Goal: Obtain resource: Download file/media

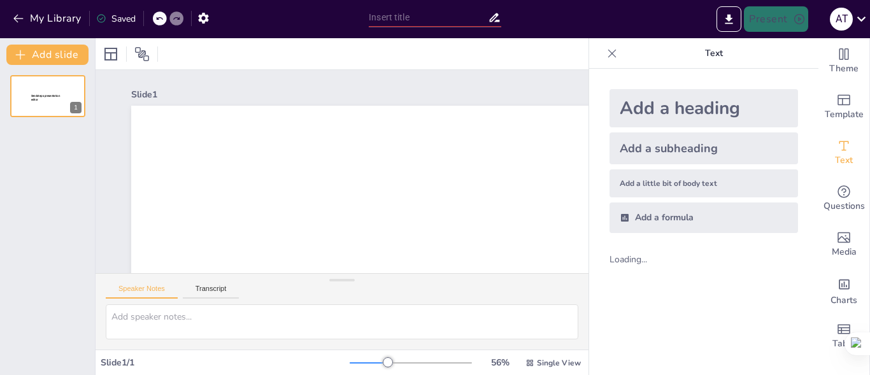
scroll to position [125, 0]
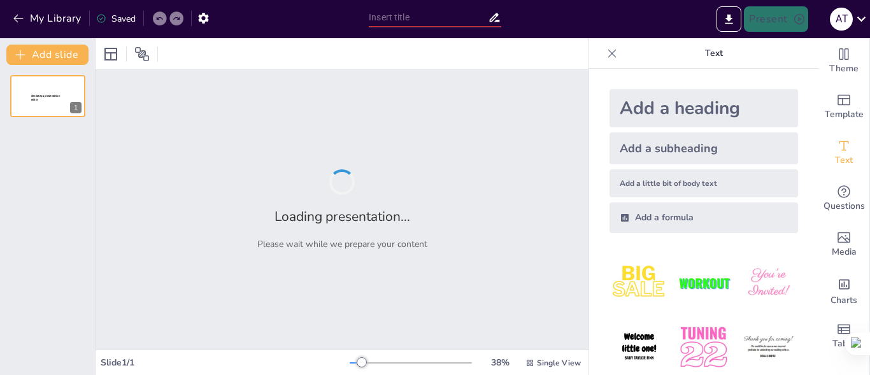
type input "Роль медичних фахівців у виявленні та лікуванні дисплазії шийки матки"
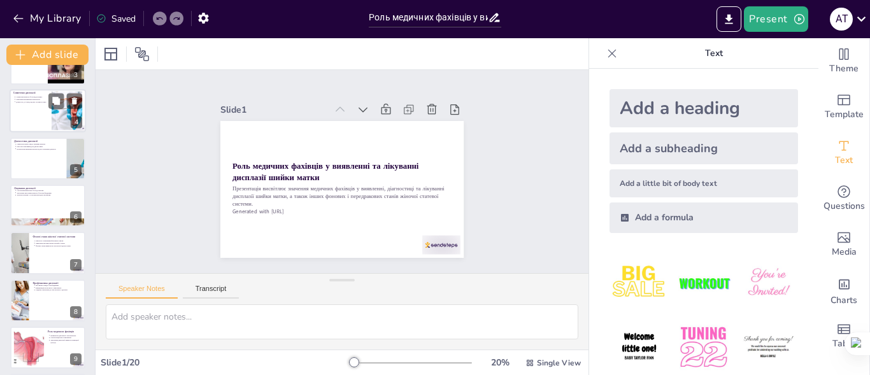
scroll to position [64, 0]
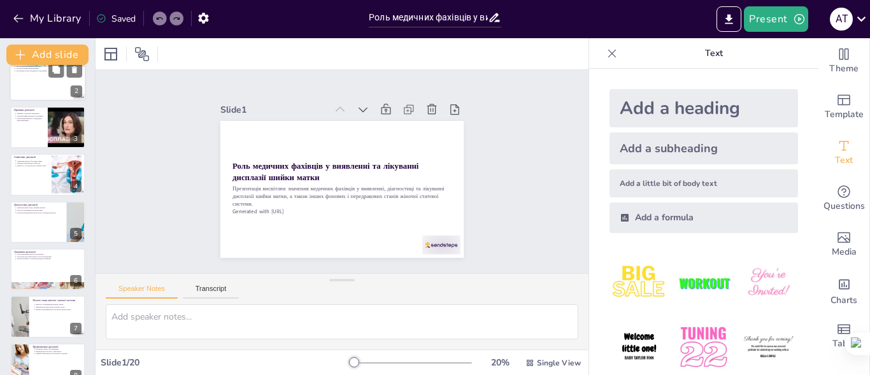
click at [45, 82] on div at bounding box center [48, 80] width 76 height 43
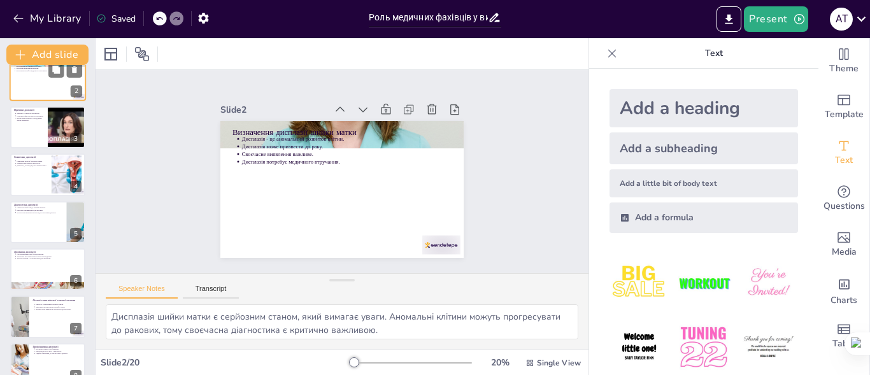
type textarea "Дисплазія шийки матки є серйозним станом, який вимагає уваги. Аномальні клітини…"
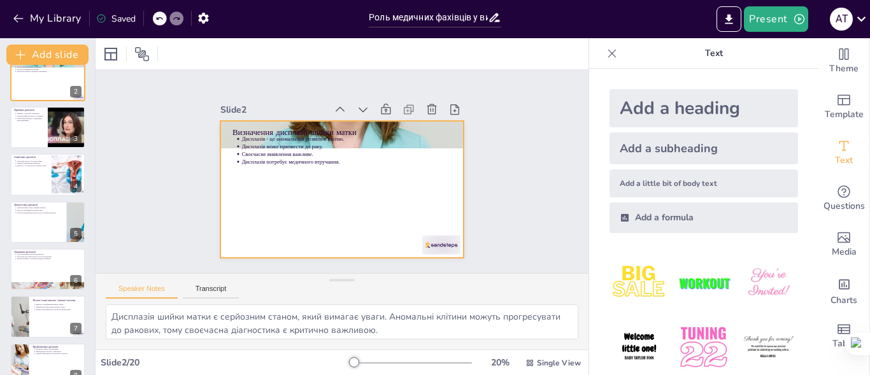
scroll to position [0, 0]
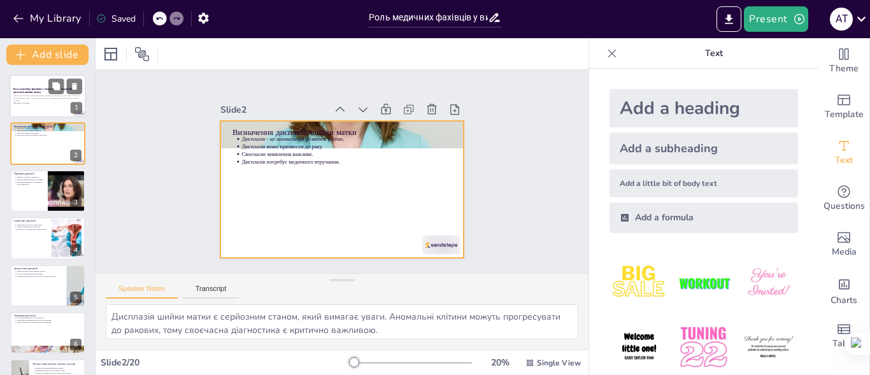
click at [52, 104] on p "Generated with [URL]" at bounding box center [47, 103] width 69 height 3
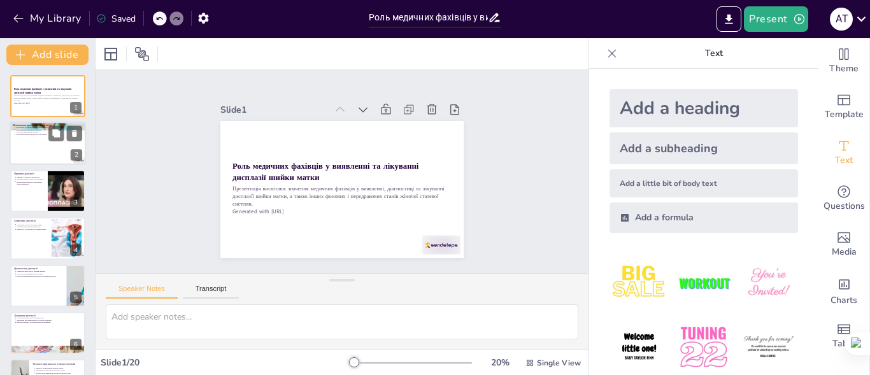
click at [46, 152] on div at bounding box center [48, 143] width 76 height 43
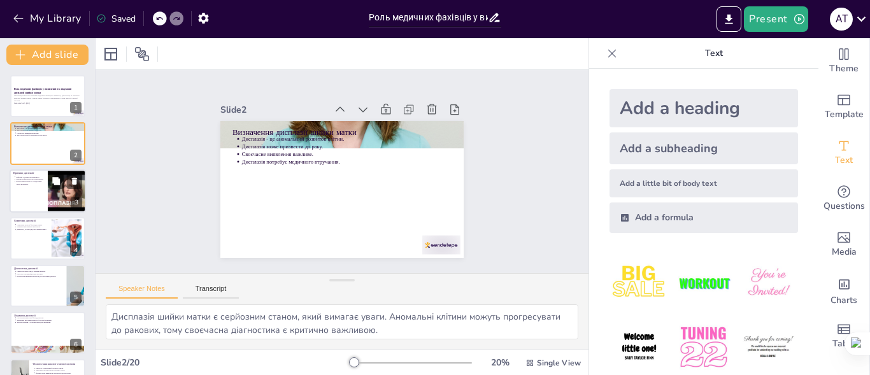
click at [43, 190] on div at bounding box center [48, 190] width 76 height 43
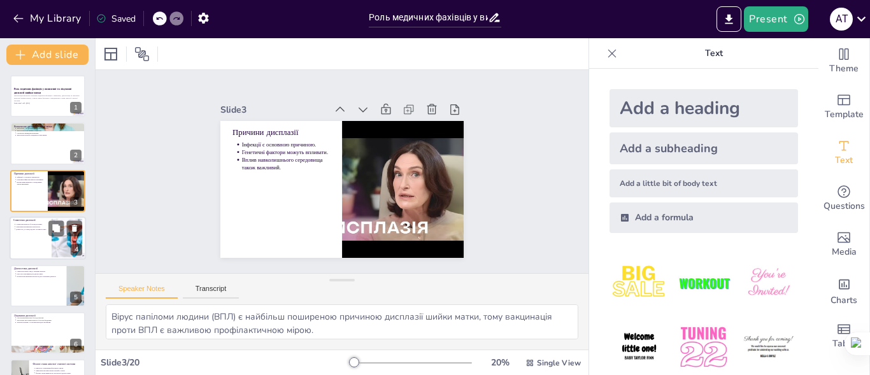
click at [38, 236] on div at bounding box center [48, 238] width 76 height 43
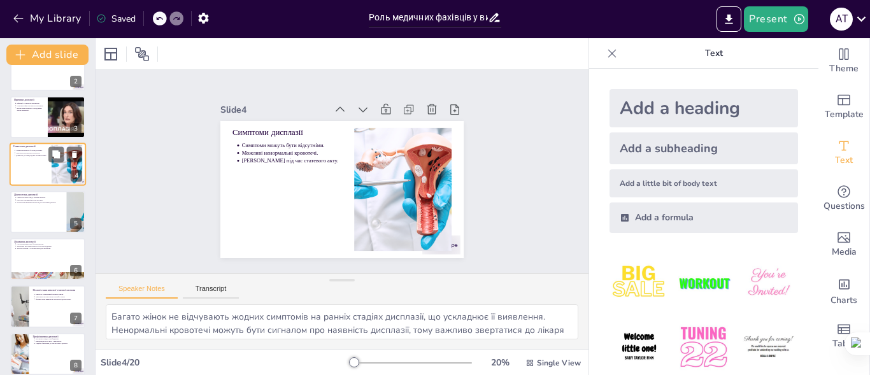
scroll to position [82, 0]
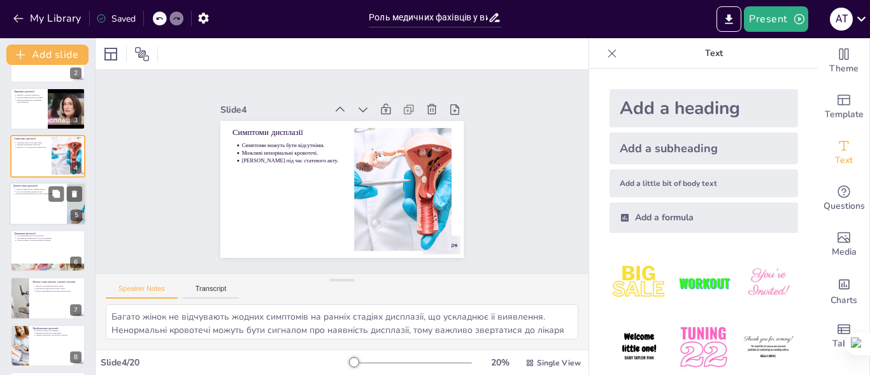
click at [40, 196] on div at bounding box center [48, 203] width 76 height 43
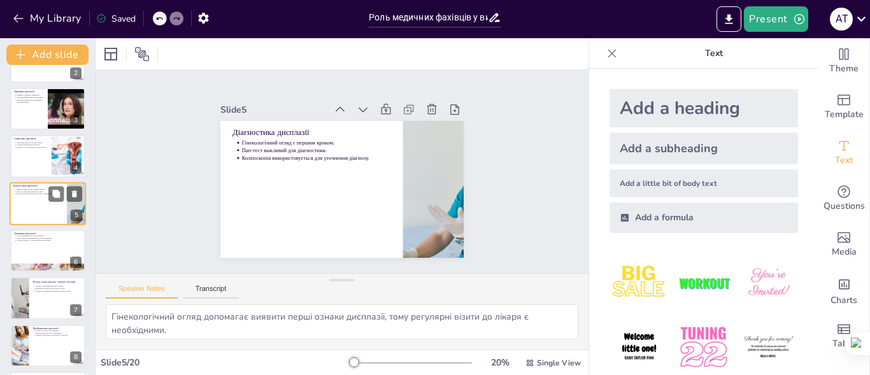
scroll to position [66, 0]
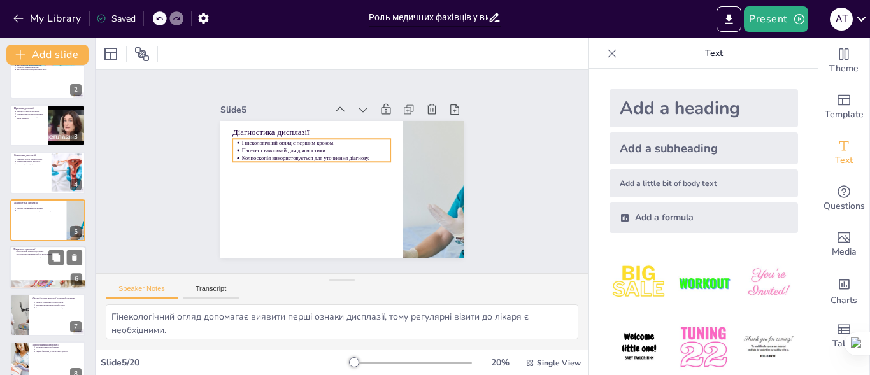
click at [28, 257] on p "Лазерна терапія є сучасним методом лікування." at bounding box center [49, 256] width 66 height 3
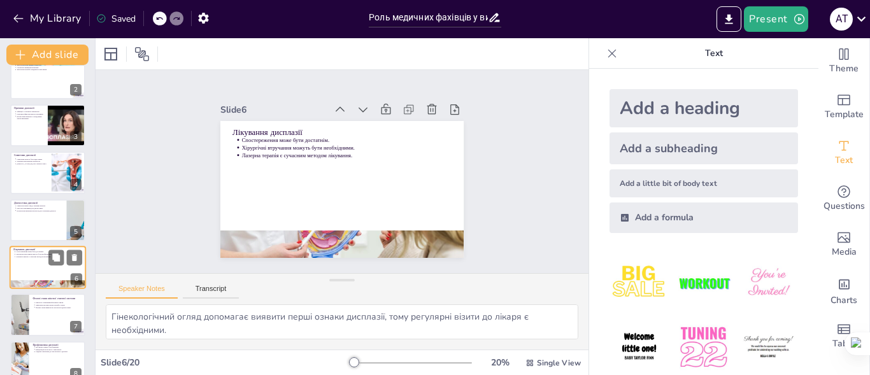
type textarea "У деяких випадках дисплазію можна просто спостерігати, особливо на ранніх стаді…"
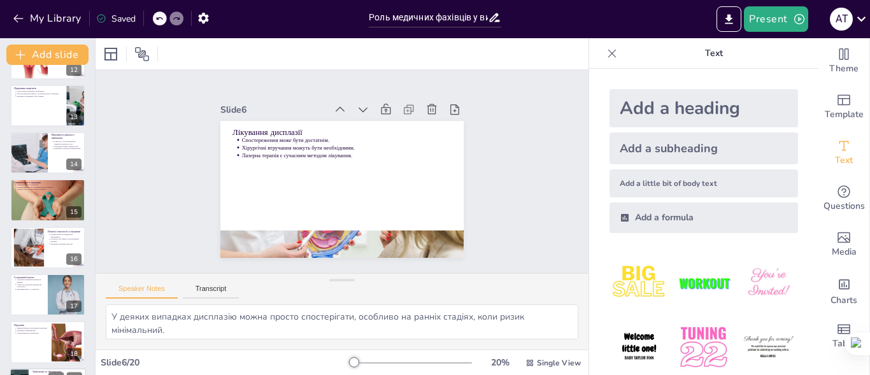
scroll to position [653, 0]
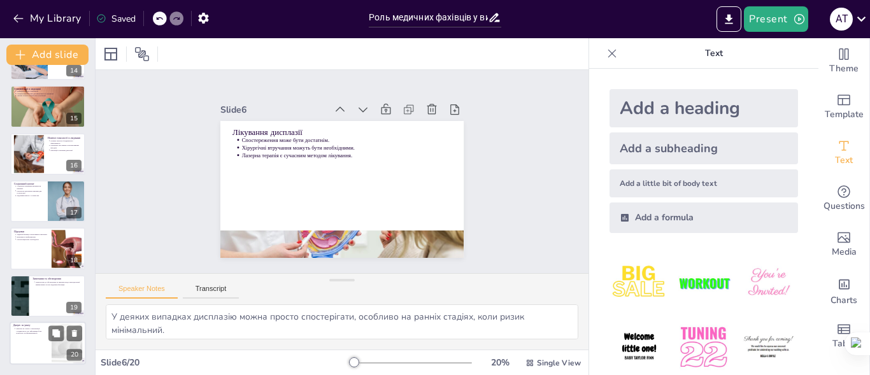
click at [36, 339] on div at bounding box center [48, 343] width 76 height 43
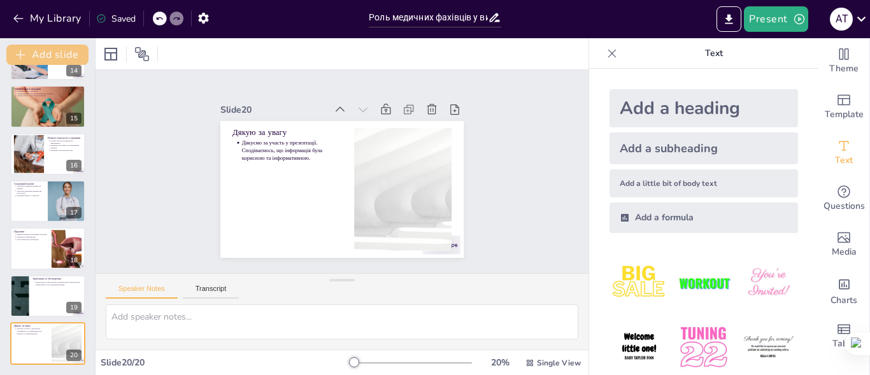
click at [20, 59] on icon "button" at bounding box center [20, 55] width 10 height 10
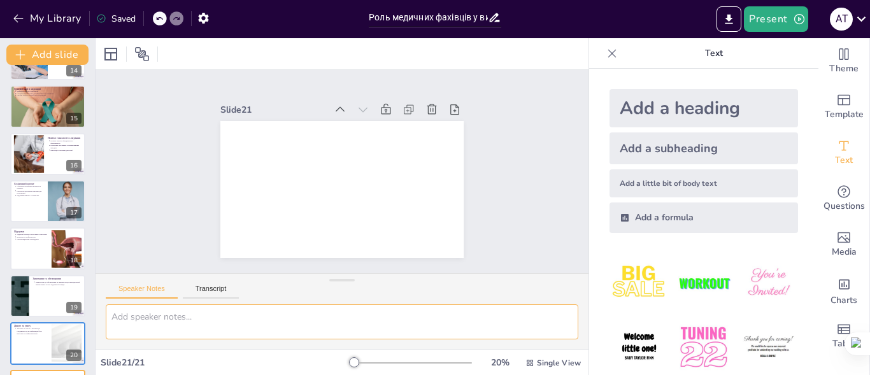
click at [138, 320] on textarea at bounding box center [342, 321] width 473 height 35
type textarea "к"
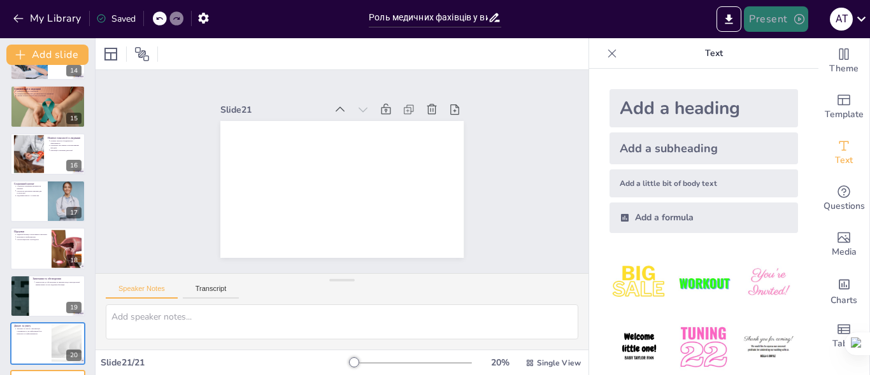
click at [762, 18] on button "Present" at bounding box center [776, 18] width 64 height 25
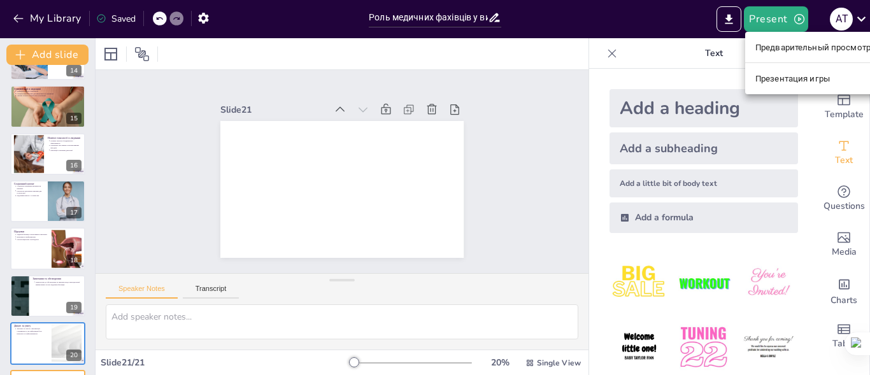
click at [728, 23] on div at bounding box center [435, 187] width 870 height 375
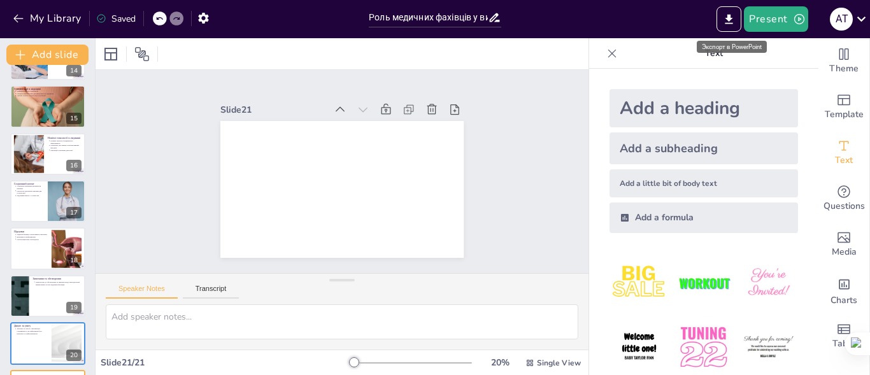
click at [731, 48] on font "Экспорт в PowerPoint" at bounding box center [732, 46] width 60 height 7
click at [732, 18] on icon "Export to PowerPoint" at bounding box center [729, 19] width 8 height 10
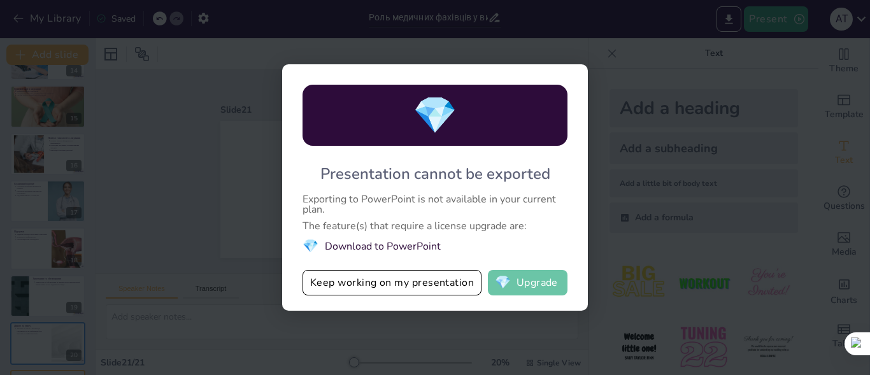
click at [527, 284] on button "💎 Upgrade" at bounding box center [528, 282] width 80 height 25
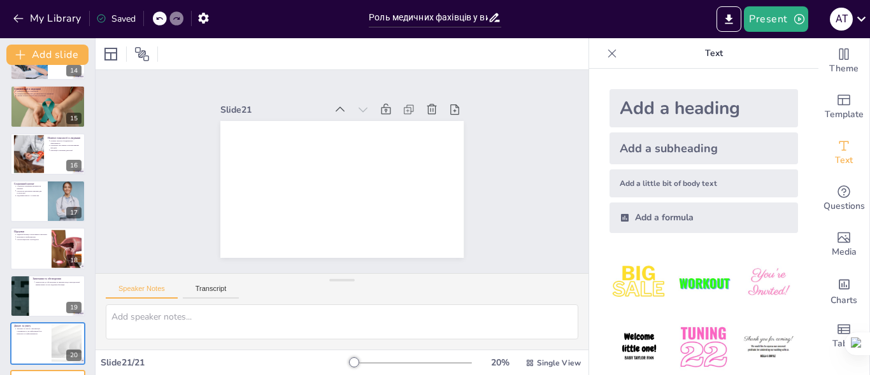
scroll to position [81, 0]
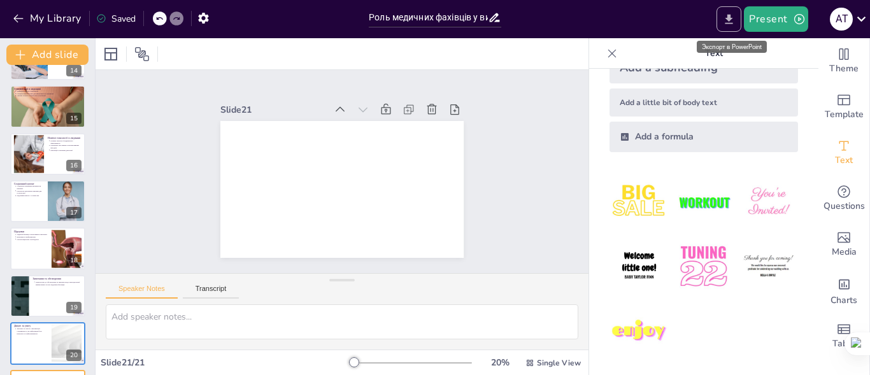
click at [732, 20] on icon "Export to PowerPoint" at bounding box center [729, 19] width 8 height 10
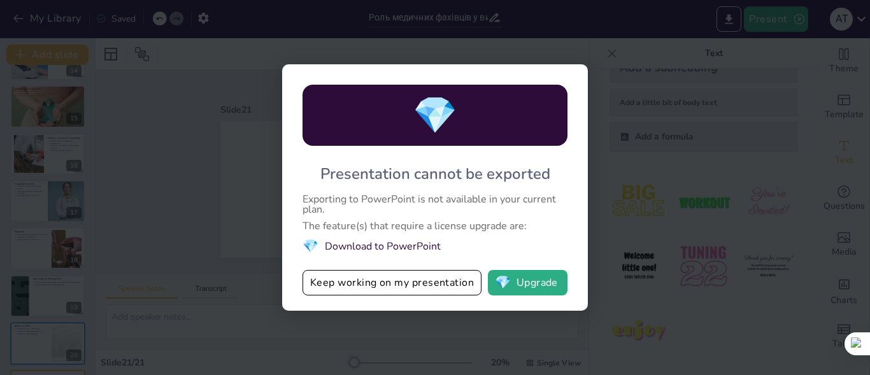
click at [376, 322] on div "💎 Presentation cannot be exported Exporting to PowerPoint is not available in y…" at bounding box center [435, 187] width 870 height 375
click at [366, 244] on li "💎 Download to PowerPoint" at bounding box center [434, 246] width 265 height 17
click at [365, 245] on li "💎 Download to PowerPoint" at bounding box center [434, 246] width 265 height 17
click at [367, 245] on li "💎 Download to PowerPoint" at bounding box center [434, 246] width 265 height 17
